Goal: Information Seeking & Learning: Learn about a topic

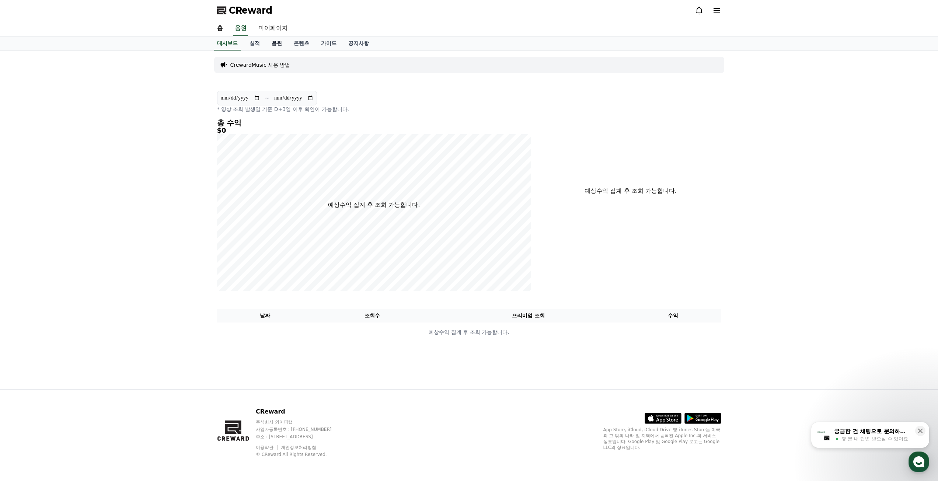
click at [274, 43] on link "음원" at bounding box center [277, 43] width 22 height 14
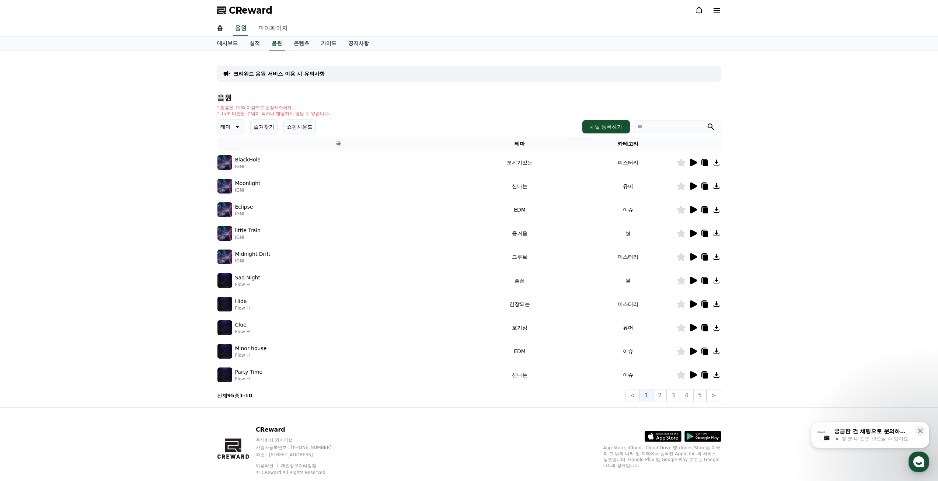
click at [275, 31] on link "마이페이지" at bounding box center [272, 28] width 41 height 15
select select "**********"
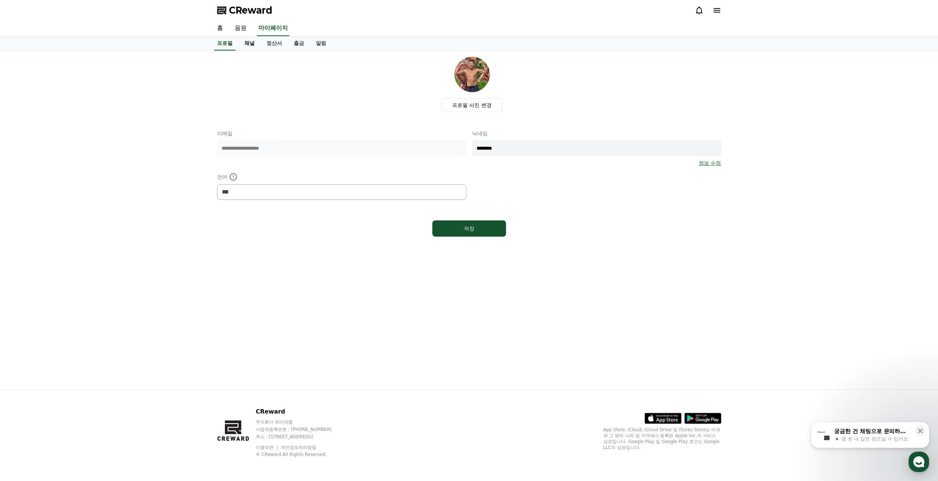
click at [250, 41] on link "채널" at bounding box center [249, 43] width 22 height 14
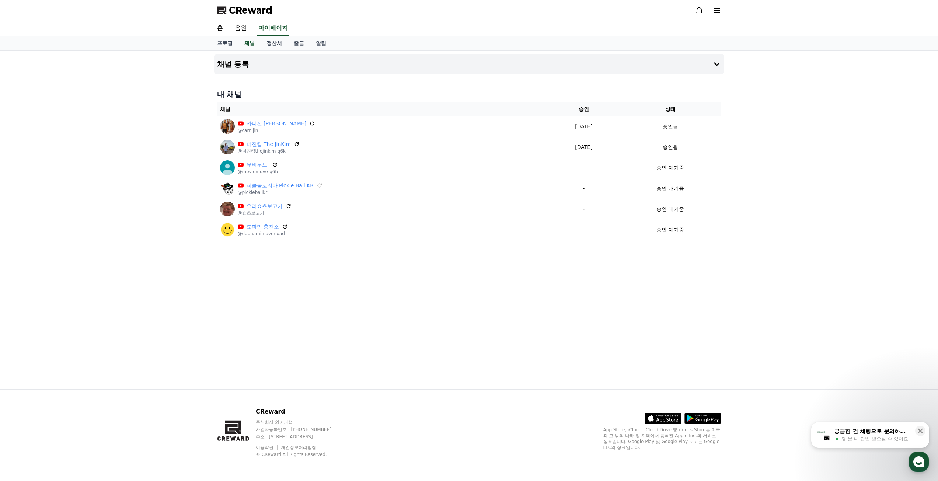
drag, startPoint x: 298, startPoint y: 258, endPoint x: 217, endPoint y: 101, distance: 176.5
click at [217, 101] on div "채널 등록 내 채널 채널 승인 상태 카니진 Carni Jin @carnijin 2025-09-21 09-21 승인됨 더진킴 The JinKim…" at bounding box center [469, 220] width 516 height 338
click at [291, 273] on div "채널 등록 내 채널 채널 승인 상태 카니진 Carni Jin @carnijin 2025-09-21 09-21 승인됨 더진킴 The JinKim…" at bounding box center [469, 220] width 516 height 338
drag, startPoint x: 275, startPoint y: 213, endPoint x: 310, endPoint y: 267, distance: 64.2
click at [307, 264] on div "채널 등록 내 채널 채널 승인 상태 카니진 Carni Jin @carnijin 2025-09-21 09-21 승인됨 더진킴 The JinKim…" at bounding box center [469, 220] width 516 height 338
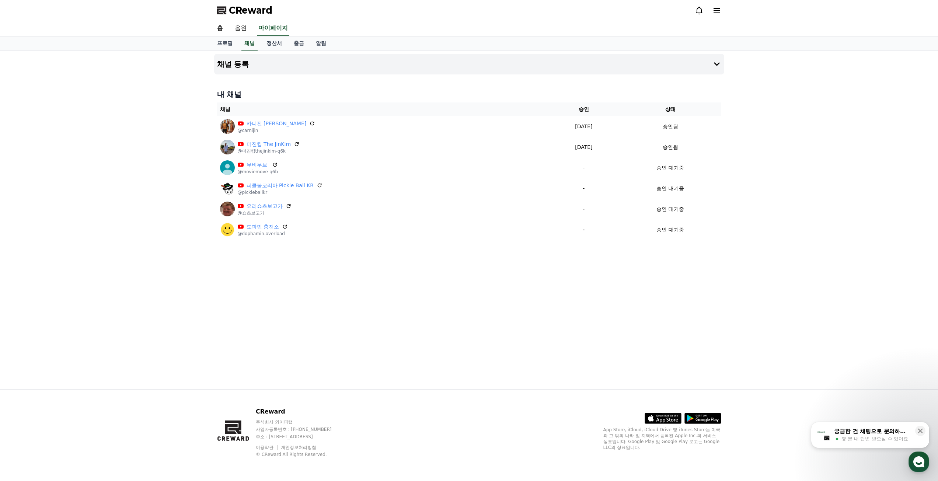
click at [307, 248] on div "채널 등록 내 채널 채널 승인 상태 카니진 Carni Jin @carnijin 2025-09-21 09-21 승인됨 더진킴 The JinKim…" at bounding box center [469, 220] width 516 height 338
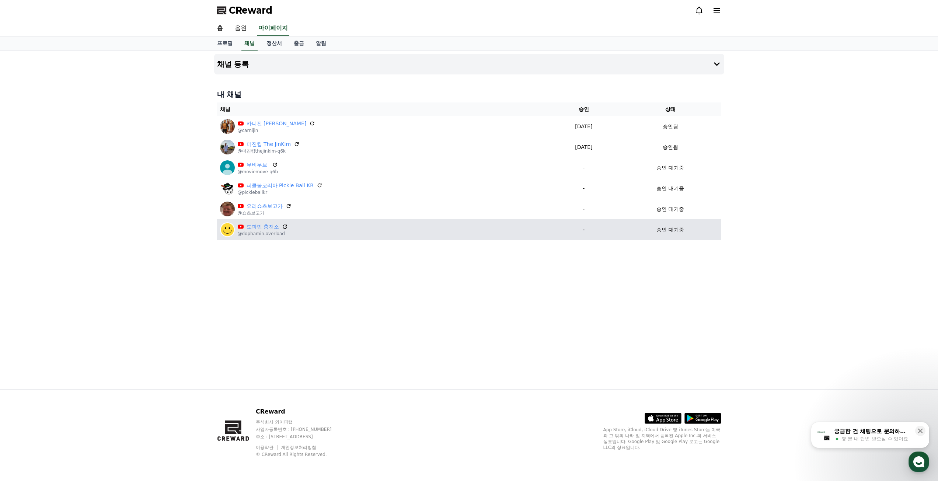
click at [284, 226] on icon at bounding box center [285, 226] width 7 height 7
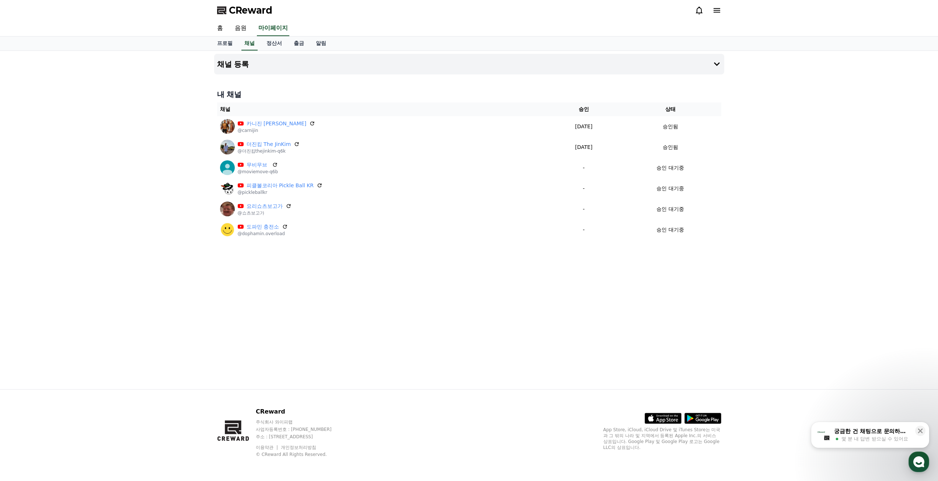
click at [883, 433] on div "궁금한 건 채팅으로 문의하세요" at bounding box center [872, 431] width 77 height 7
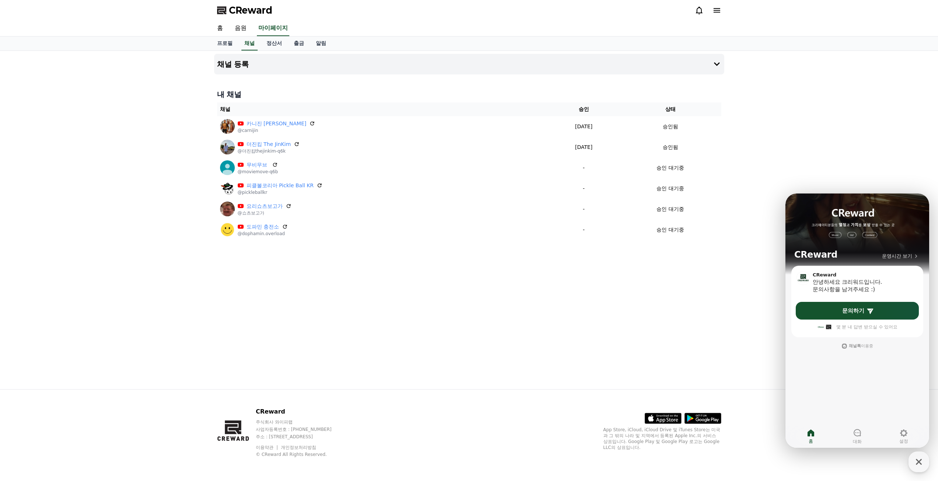
click at [538, 313] on div "채널 등록 내 채널 채널 승인 상태 카니진 Carni Jin @carnijin 2025-09-21 09-21 승인됨 더진킴 The JinKim…" at bounding box center [469, 220] width 516 height 338
click at [244, 29] on link "음원" at bounding box center [241, 28] width 24 height 15
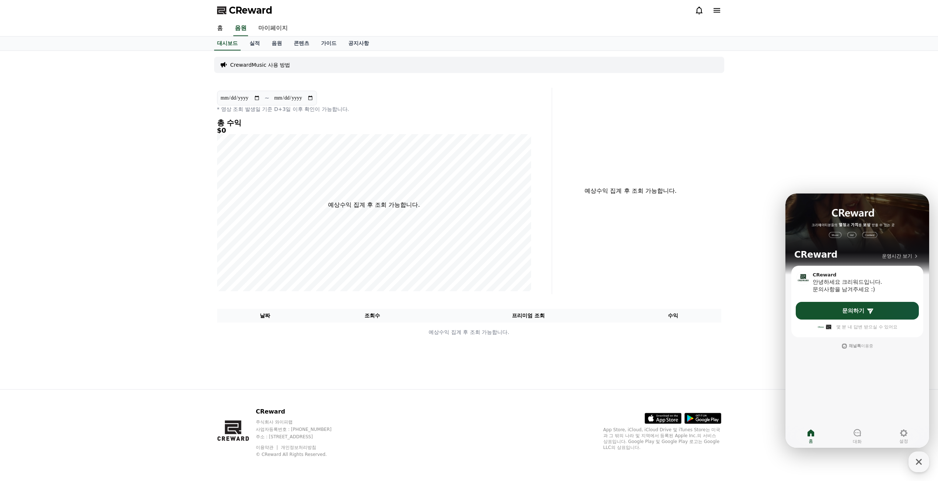
click at [867, 160] on div "**********" at bounding box center [469, 220] width 938 height 338
click at [273, 42] on link "음원" at bounding box center [277, 43] width 22 height 14
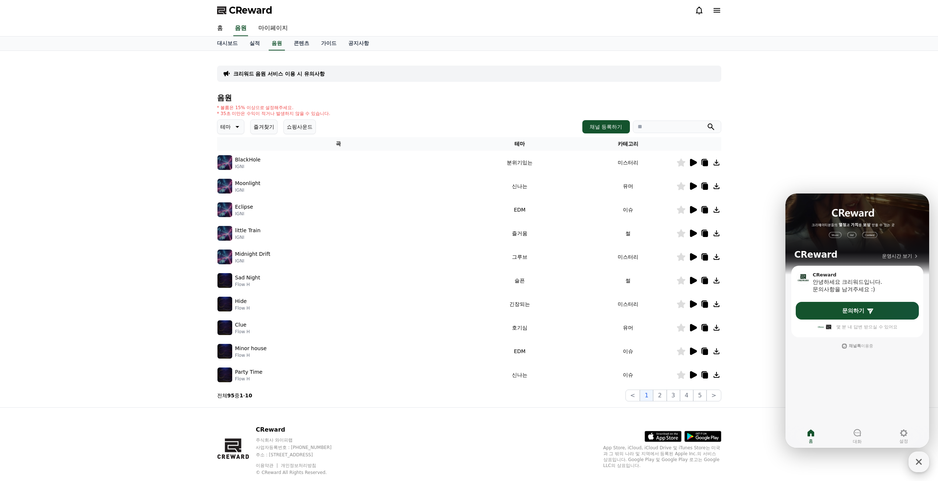
click at [918, 462] on icon "button" at bounding box center [918, 461] width 13 height 13
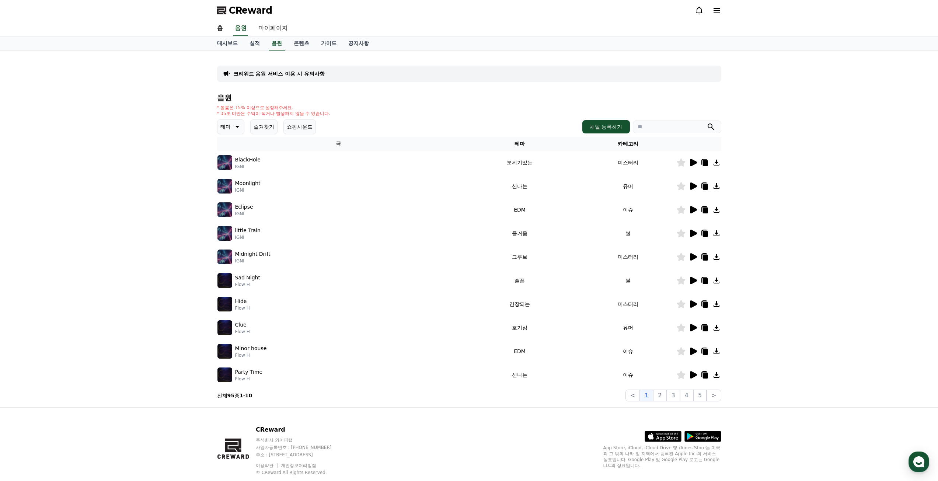
click at [694, 162] on icon at bounding box center [693, 162] width 7 height 7
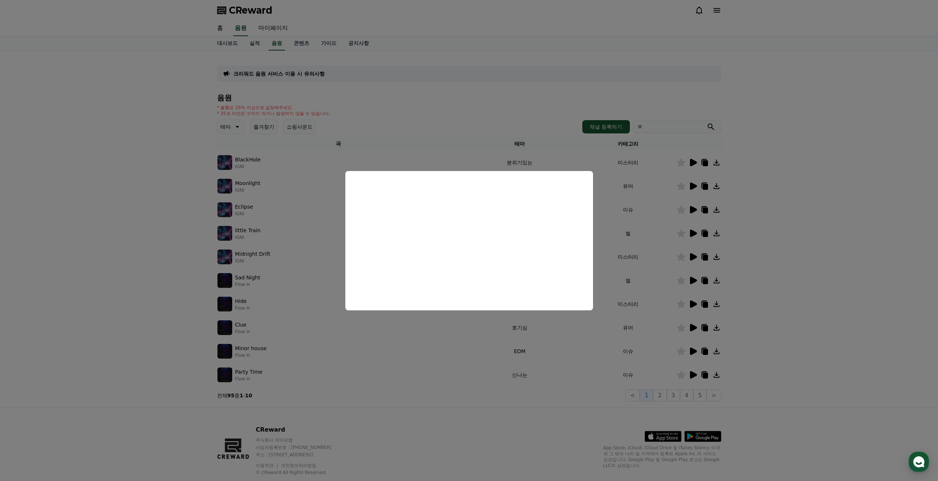
click at [756, 198] on button "close modal" at bounding box center [469, 240] width 938 height 481
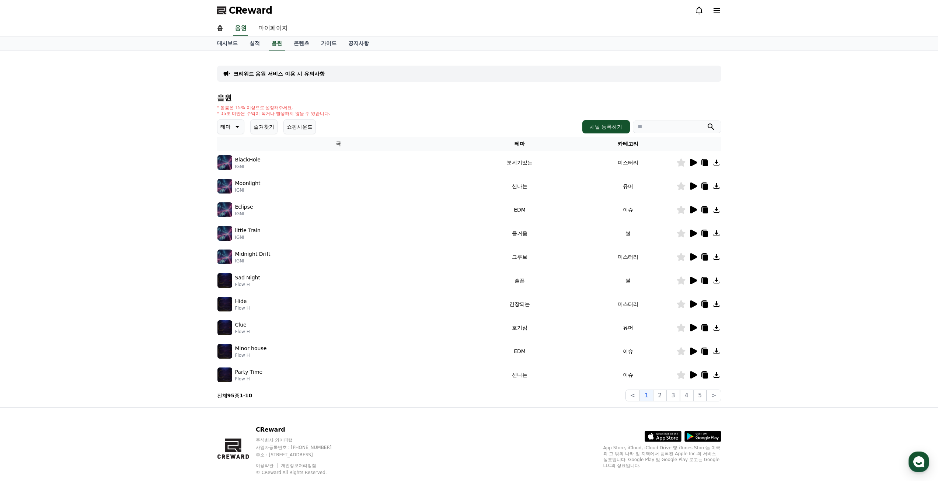
click at [693, 210] on icon at bounding box center [693, 209] width 7 height 7
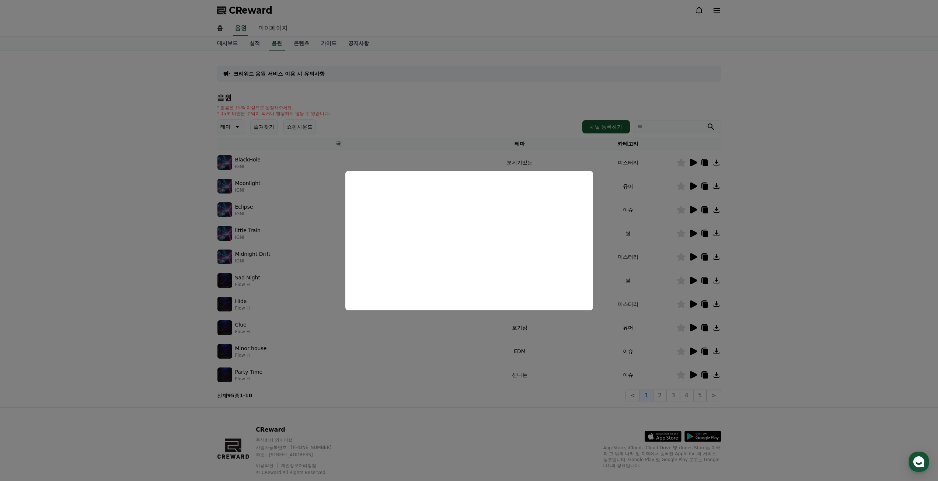
click at [750, 216] on button "close modal" at bounding box center [469, 240] width 938 height 481
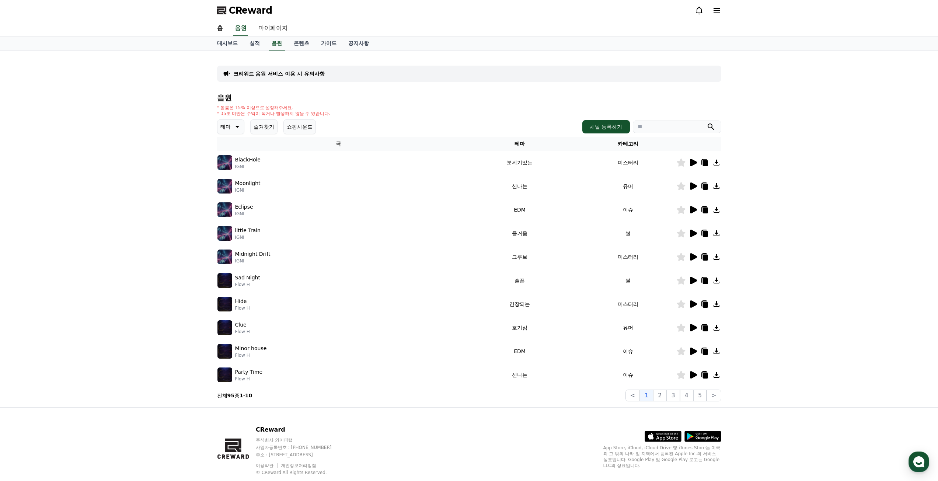
click at [693, 232] on icon at bounding box center [693, 233] width 7 height 7
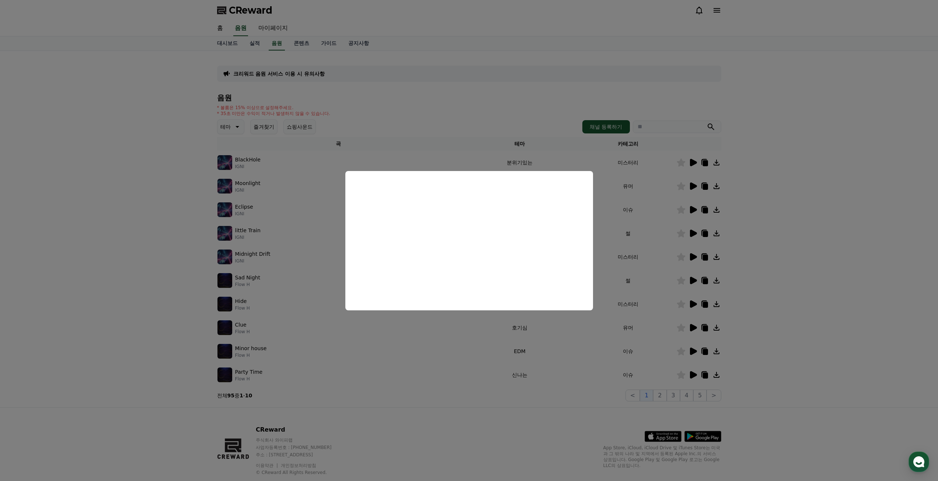
click at [782, 234] on button "close modal" at bounding box center [469, 240] width 938 height 481
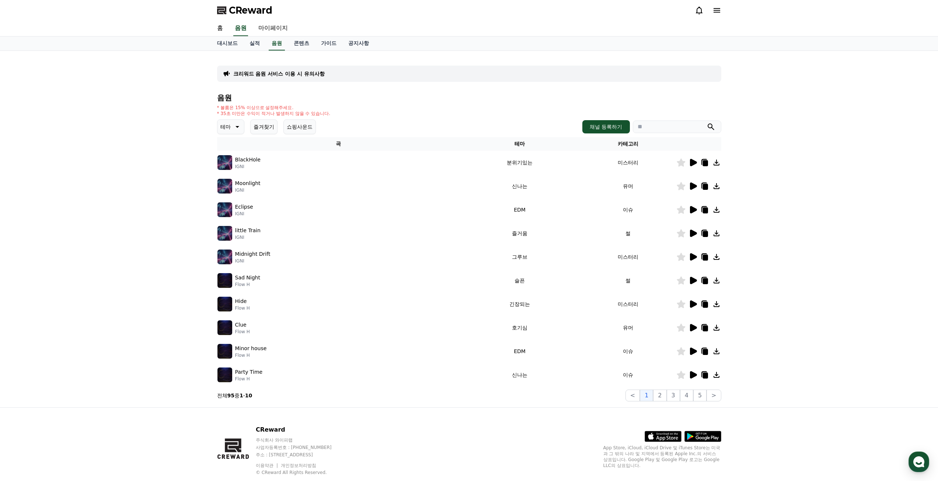
click at [692, 261] on td at bounding box center [698, 257] width 45 height 24
click at [692, 258] on icon at bounding box center [693, 256] width 7 height 7
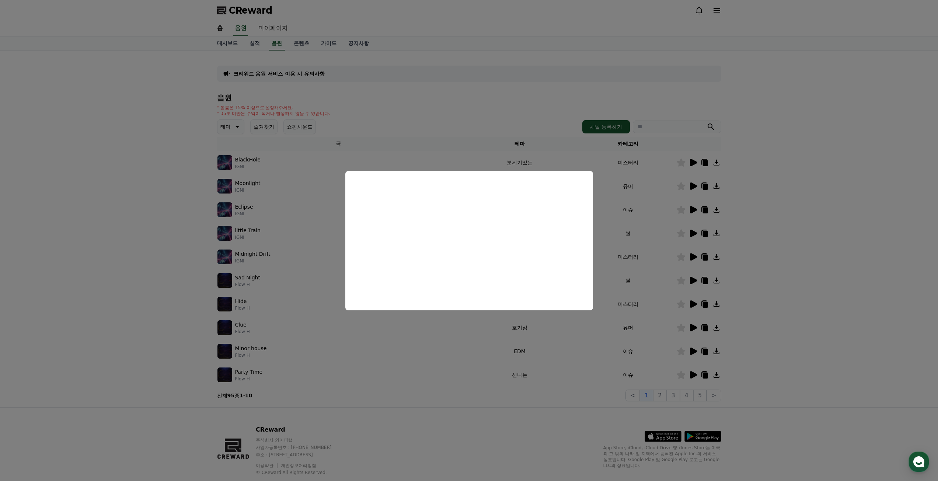
click at [754, 276] on button "close modal" at bounding box center [469, 240] width 938 height 481
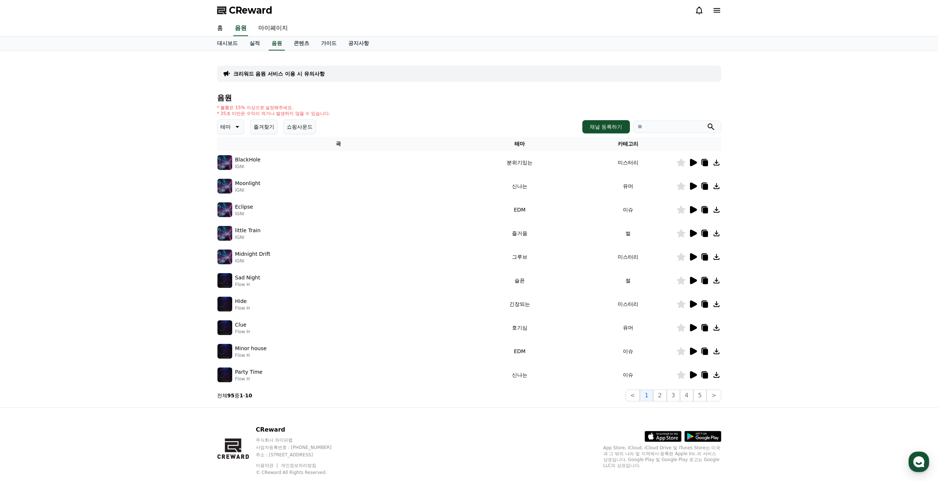
click at [227, 121] on button "테마" at bounding box center [230, 126] width 27 height 15
click at [665, 126] on input "search" at bounding box center [677, 127] width 88 height 13
click at [691, 376] on icon at bounding box center [693, 374] width 7 height 7
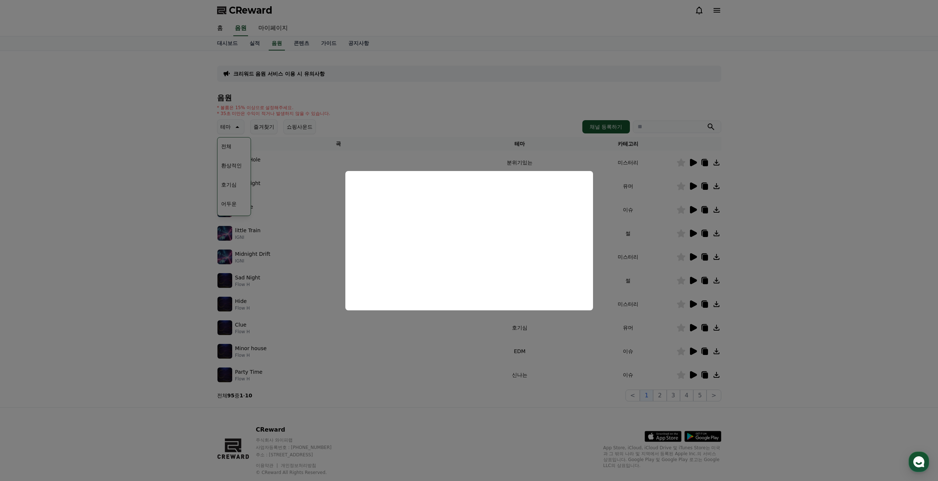
click at [363, 376] on button "close modal" at bounding box center [469, 240] width 938 height 481
click at [251, 371] on p "Party Time" at bounding box center [249, 372] width 28 height 8
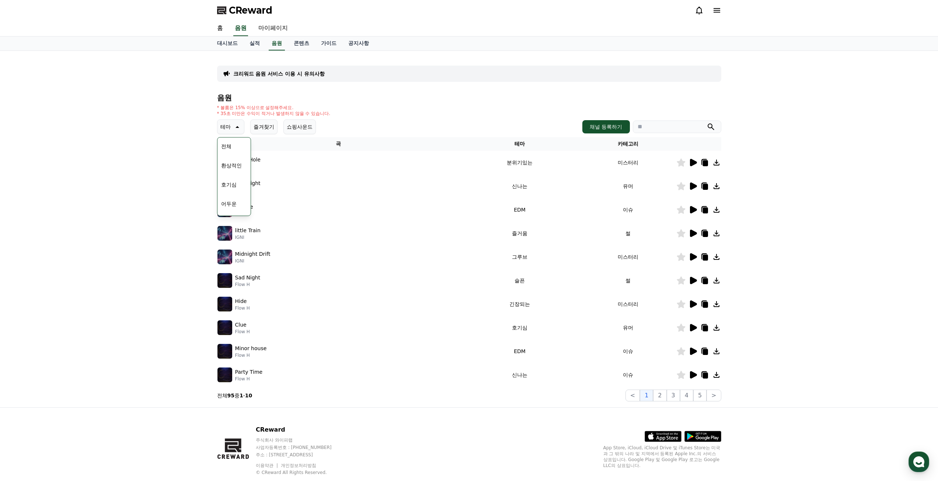
click at [229, 375] on img at bounding box center [224, 374] width 15 height 15
click at [214, 376] on div "크리워드 음원 서비스 이용 시 유의사항 음원 * 볼륨은 15% 이상으로 설정해주세요. * 35초 미만은 수익이 적거나 발생하지 않을 수 있습니…" at bounding box center [469, 229] width 510 height 351
drag, startPoint x: 232, startPoint y: 376, endPoint x: 236, endPoint y: 375, distance: 3.7
click at [235, 375] on div "Party Time Flow H" at bounding box center [338, 374] width 242 height 15
click at [239, 373] on p "Party Time" at bounding box center [249, 372] width 28 height 8
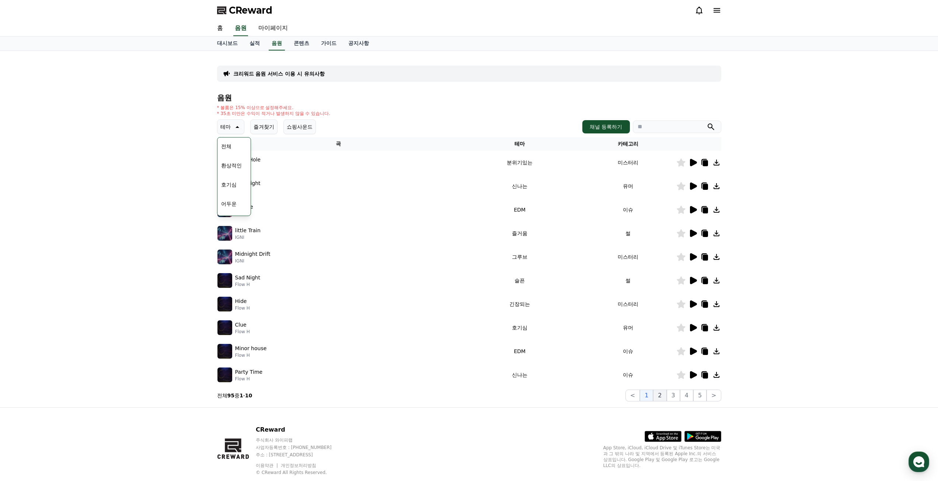
click at [660, 394] on button "2" at bounding box center [659, 396] width 13 height 12
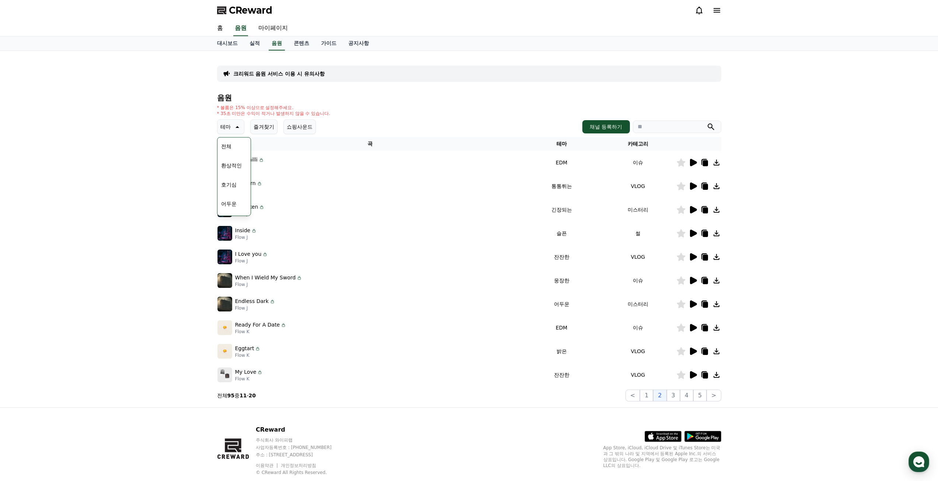
click at [799, 239] on div "크리워드 음원 서비스 이용 시 유의사항 음원 * 볼륨은 15% 이상으로 설정해주세요. * 35초 미만은 수익이 적거나 발생하지 않을 수 있습니…" at bounding box center [469, 229] width 938 height 356
drag, startPoint x: 246, startPoint y: 146, endPoint x: 240, endPoint y: 142, distance: 6.4
click at [244, 145] on div "전체 환상적인 호기심 어두운 밝은 통통튀는 신나는 반전 웅장한 드라마틱 즐거움 분위기있는 EDM 그루브 슬픈 잔잔한 귀여운 감동적인 긴장되는 …" at bounding box center [234, 328] width 32 height 380
click at [235, 143] on div "전체 환상적인 호기심 어두운 밝은 통통튀는 신나는 반전 웅장한 드라마틱 즐거움 분위기있는 EDM 그루브 슬픈 잔잔한 귀여운 감동적인 긴장되는 …" at bounding box center [234, 328] width 32 height 380
click at [226, 146] on button "전체" at bounding box center [226, 146] width 16 height 16
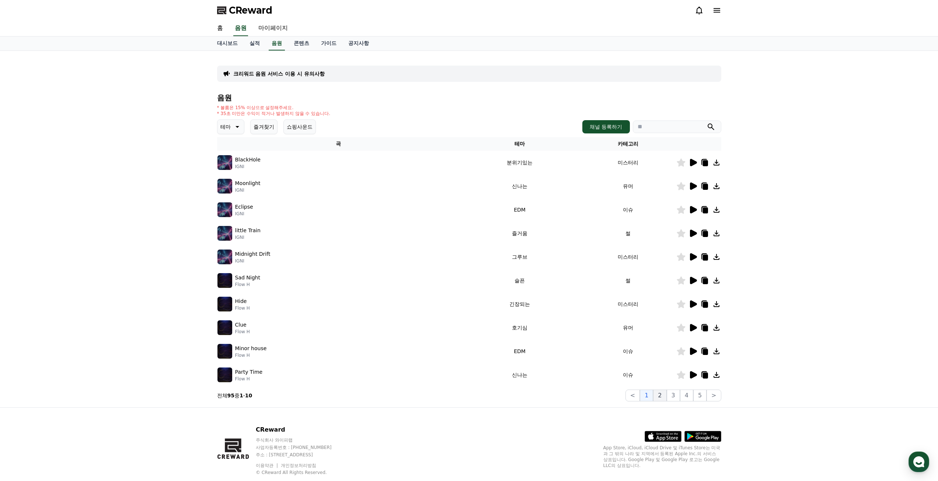
click at [665, 396] on button "2" at bounding box center [659, 396] width 13 height 12
